Goal: Transaction & Acquisition: Complete application form

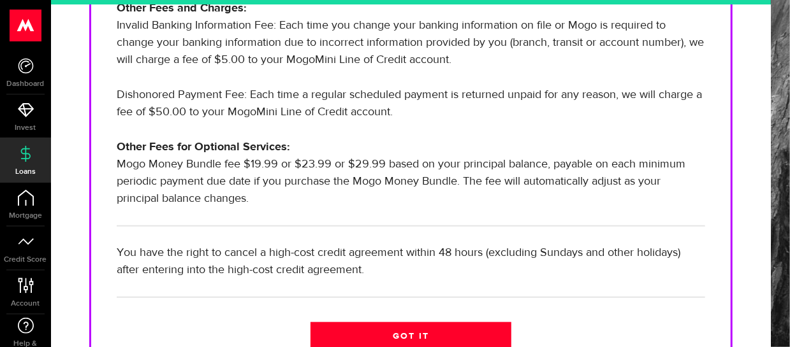
scroll to position [578, 0]
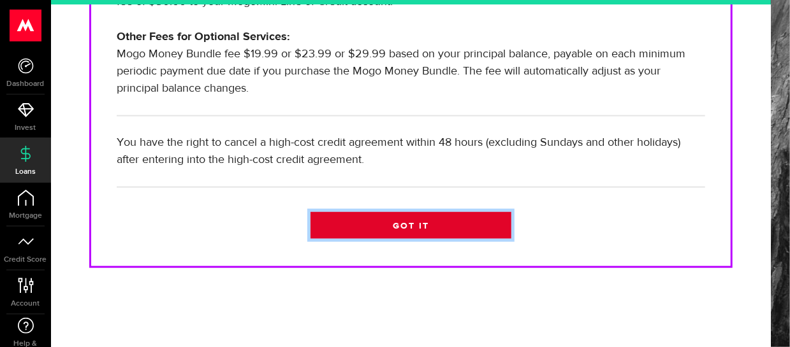
click at [444, 225] on link "Got it" at bounding box center [410, 225] width 201 height 27
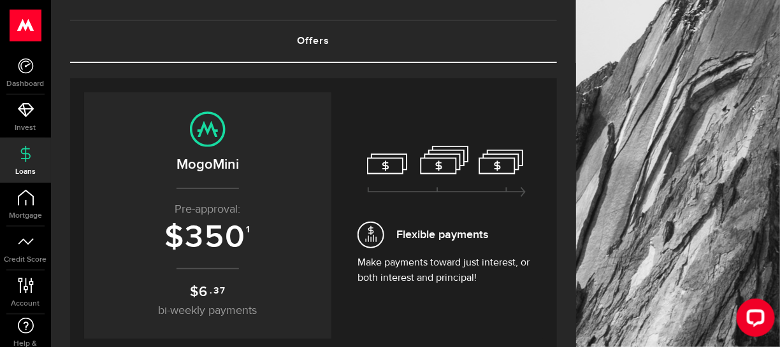
scroll to position [127, 0]
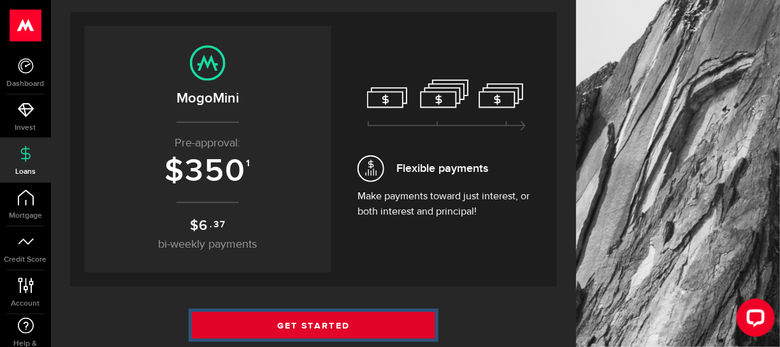
click at [354, 319] on link "Get Started" at bounding box center [314, 325] width 244 height 27
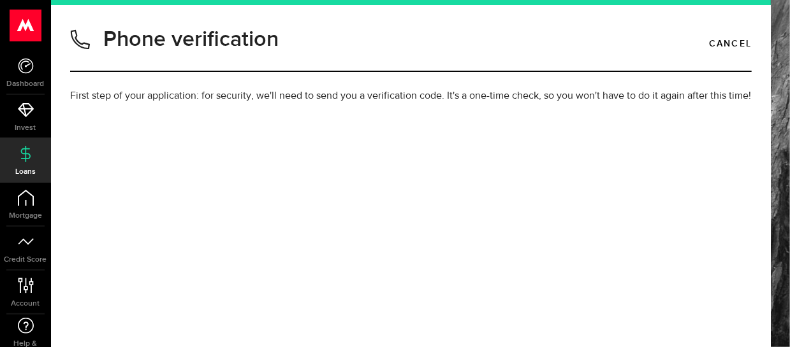
type input "4317779197"
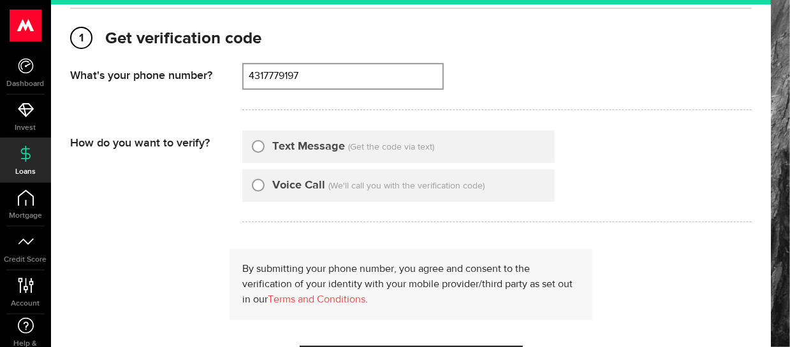
scroll to position [127, 0]
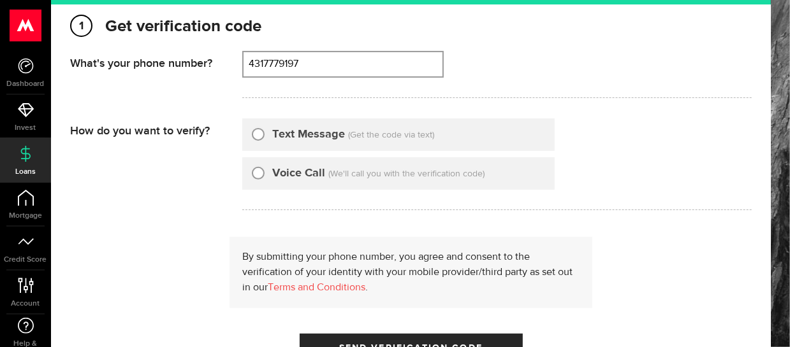
click at [258, 139] on input "Text Message" at bounding box center [258, 132] width 13 height 13
radio input "true"
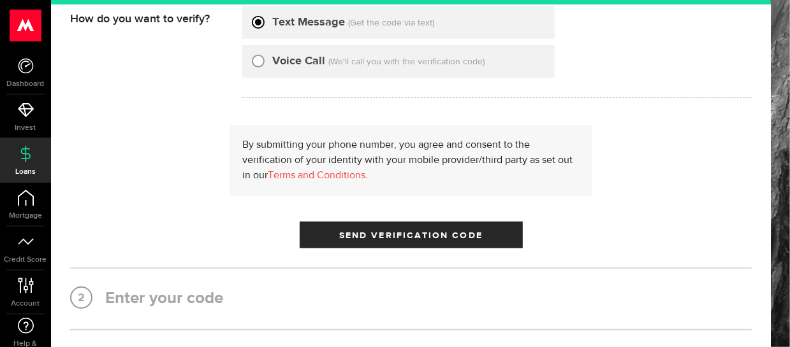
scroll to position [255, 0]
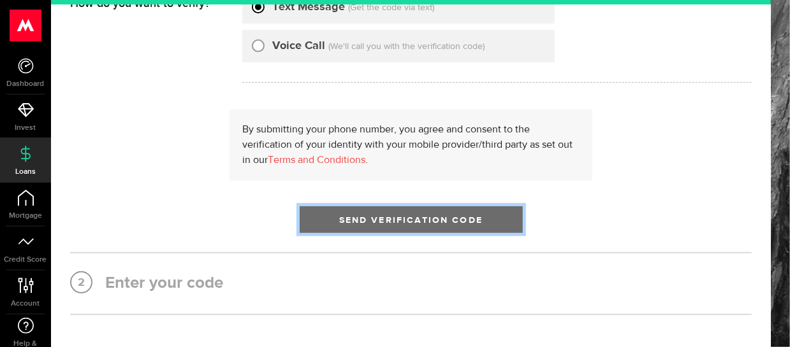
click at [433, 225] on span "Send Verification Code" at bounding box center [410, 220] width 143 height 9
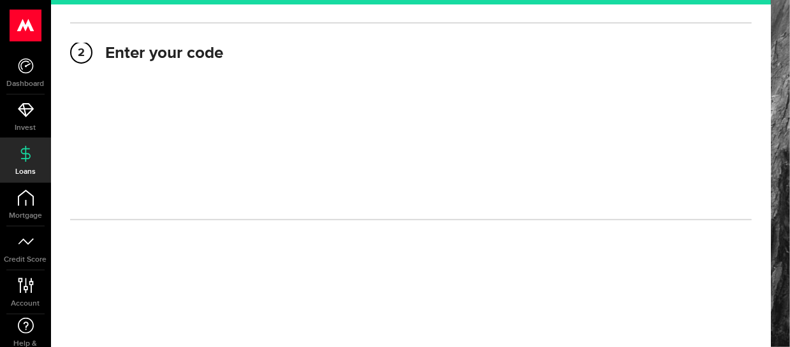
scroll to position [196, 0]
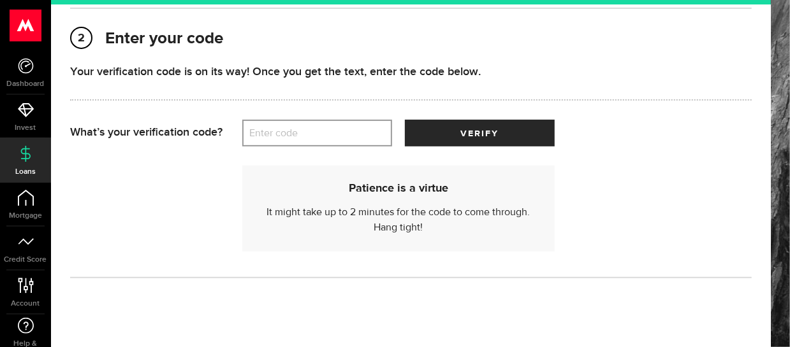
click at [368, 147] on label "Enter code" at bounding box center [317, 133] width 150 height 26
click at [368, 147] on input "Enter code" at bounding box center [317, 133] width 150 height 27
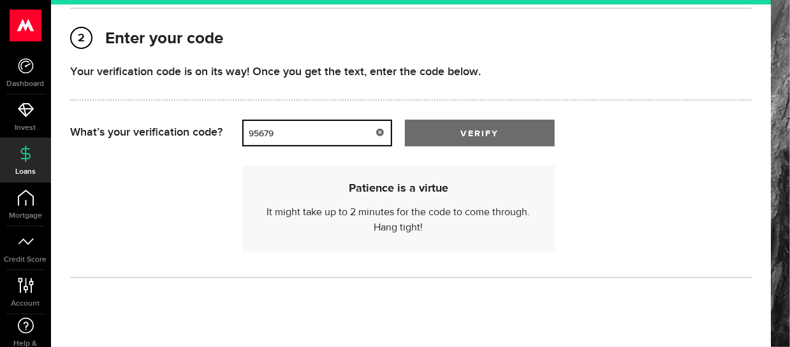
type input "95679"
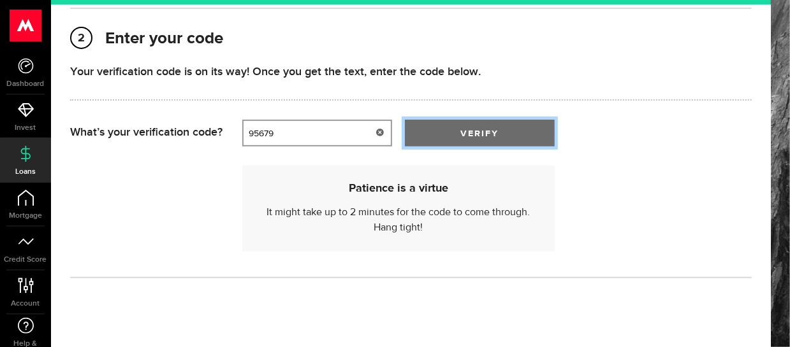
click at [455, 147] on button "verify" at bounding box center [480, 133] width 150 height 27
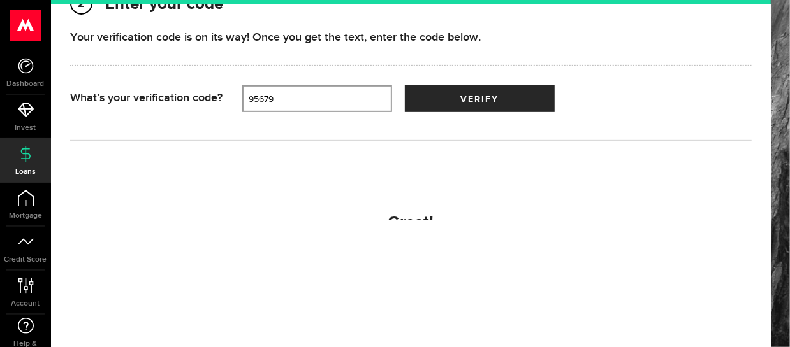
scroll to position [243, 0]
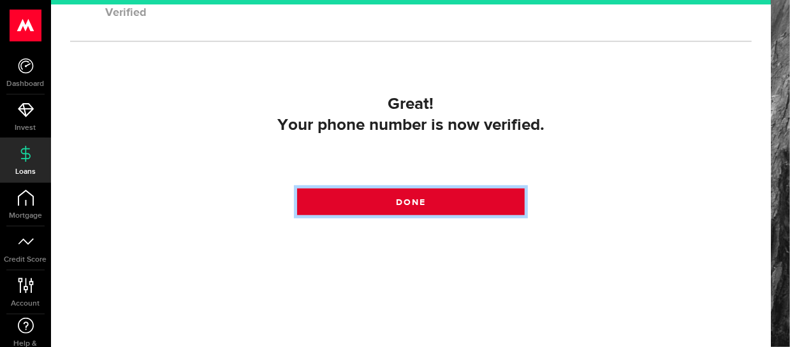
click at [449, 215] on link "Done" at bounding box center [410, 202] width 227 height 27
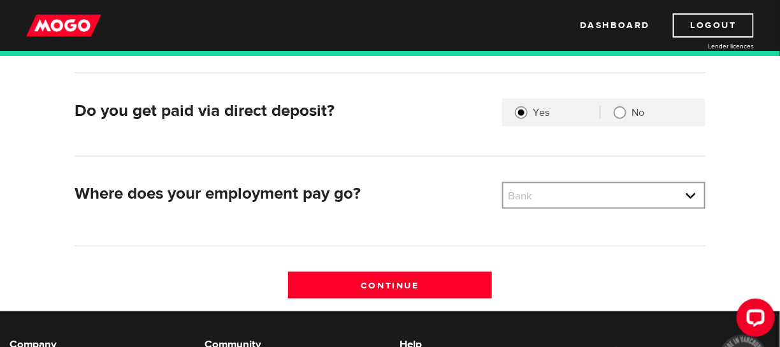
scroll to position [319, 0]
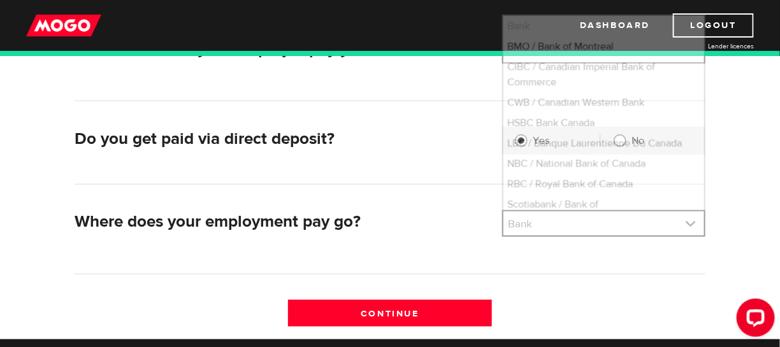
click at [597, 228] on link at bounding box center [604, 224] width 201 height 24
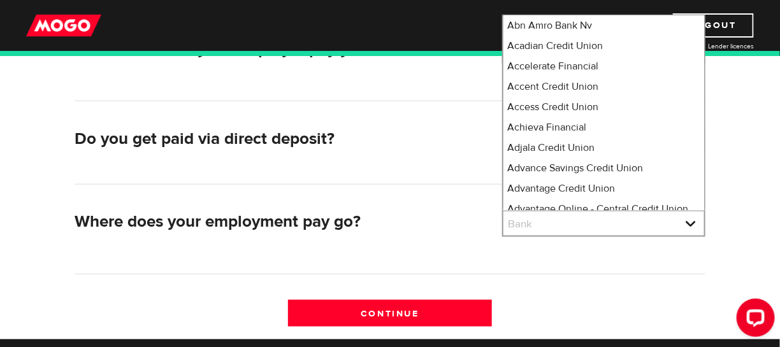
scroll to position [0, 0]
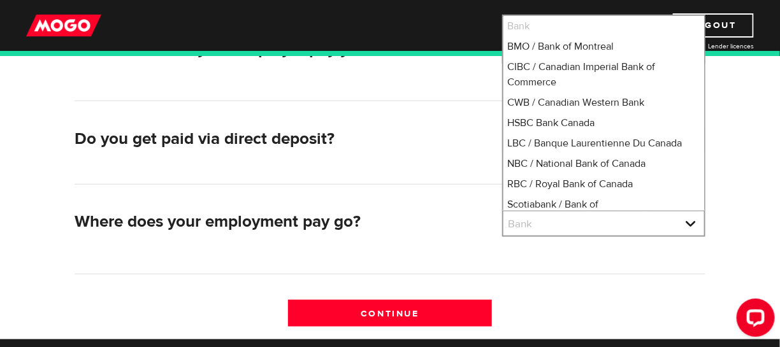
click at [439, 176] on div "Do you get paid via direct deposit? Are you paid by direct deposit? Selection r…" at bounding box center [390, 155] width 631 height 57
click at [26, 258] on div "What's your employer name? Employer name Please enter your employer's name How …" at bounding box center [390, 121] width 780 height 436
click at [0, 246] on div "What's your employer name? Employer name Please enter your employer's name How …" at bounding box center [390, 121] width 780 height 436
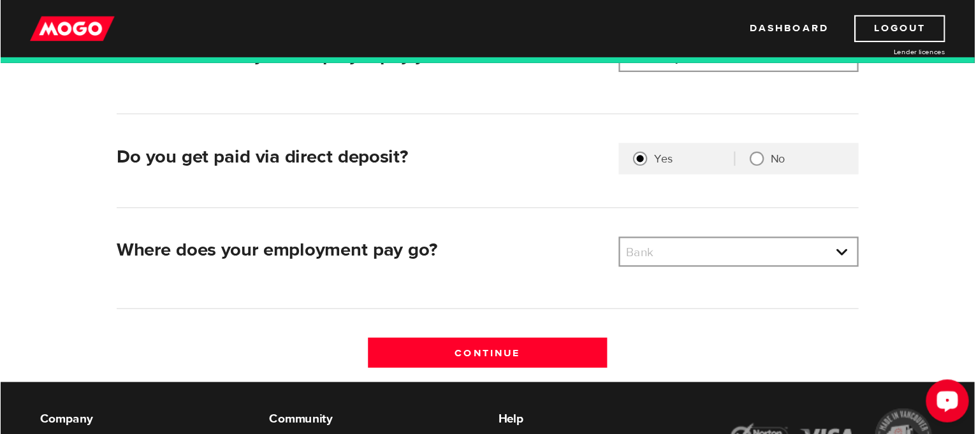
scroll to position [319, 0]
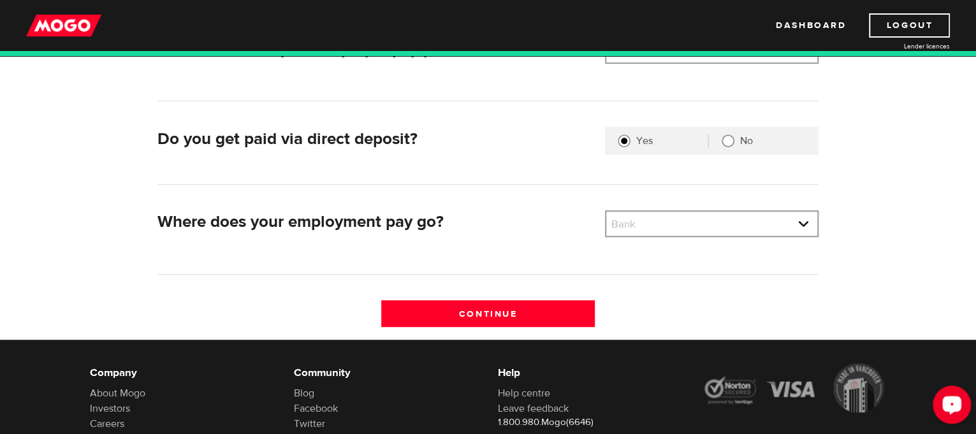
drag, startPoint x: 750, startPoint y: 2, endPoint x: 101, endPoint y: 291, distance: 710.6
click at [101, 291] on div "What's your employer name? Employer name Please enter your employer's name How …" at bounding box center [488, 121] width 816 height 436
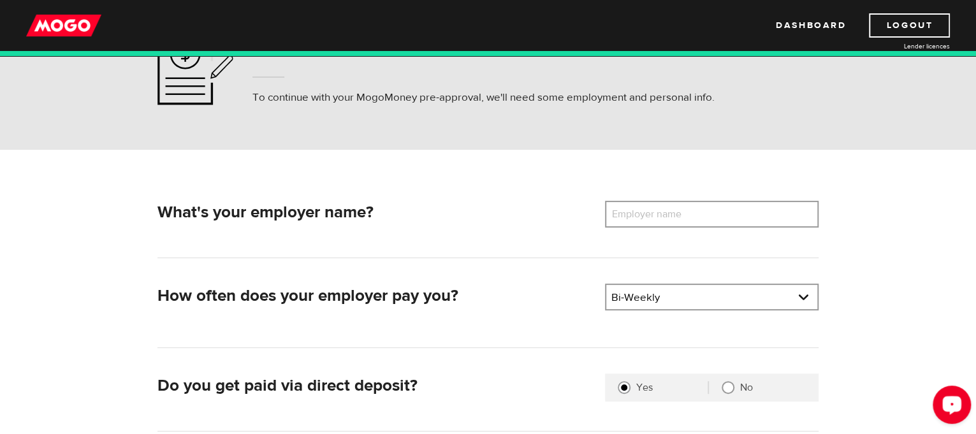
scroll to position [0, 0]
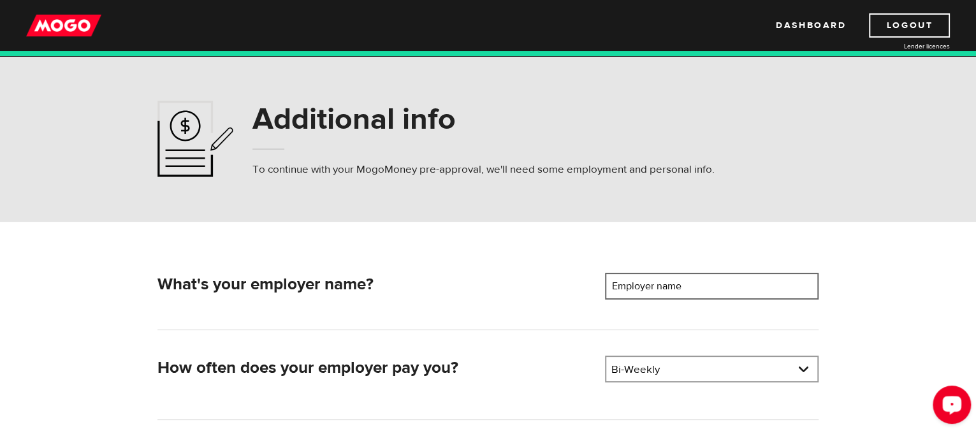
click at [768, 280] on input "Employer name" at bounding box center [712, 286] width 214 height 27
click at [780, 299] on div "What's your employer name? Employer name Please enter your employer's name How …" at bounding box center [488, 440] width 816 height 436
